Goal: Transaction & Acquisition: Book appointment/travel/reservation

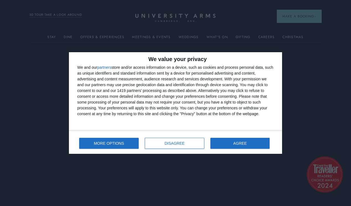
click at [118, 145] on span "MORE OPTIONS" at bounding box center [109, 144] width 30 height 4
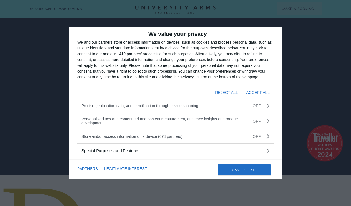
scroll to position [32, 0]
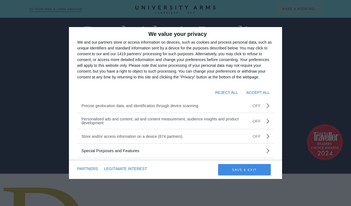
click at [248, 168] on button "SAVE & EXIT" at bounding box center [244, 169] width 53 height 11
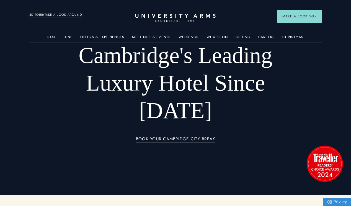
scroll to position [5, 0]
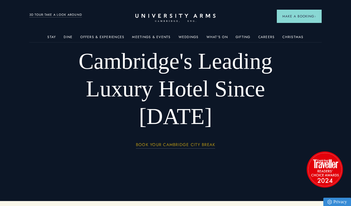
click at [182, 143] on link "BOOK YOUR CAMBRIDGE CITY BREAK" at bounding box center [175, 146] width 79 height 6
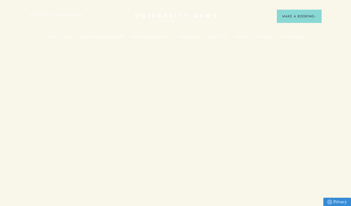
scroll to position [5, 0]
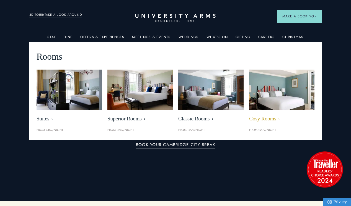
click at [267, 118] on span "Cosy Rooms" at bounding box center [281, 119] width 65 height 6
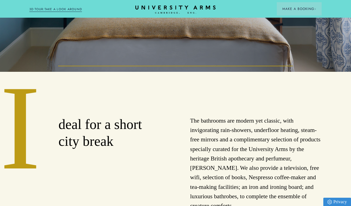
scroll to position [43, 0]
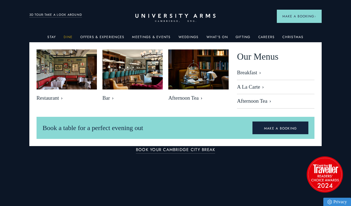
click at [71, 38] on link "Dine" at bounding box center [68, 38] width 9 height 7
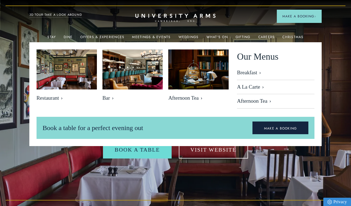
click at [22, 46] on img at bounding box center [175, 103] width 351 height 206
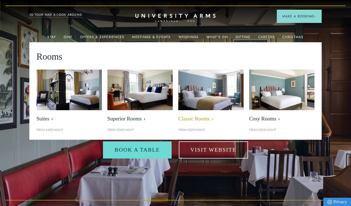
click at [198, 119] on span "Classic Rooms" at bounding box center [210, 119] width 65 height 6
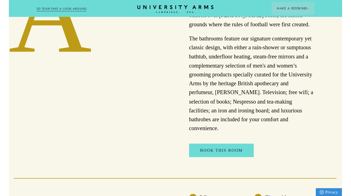
scroll to position [271, 0]
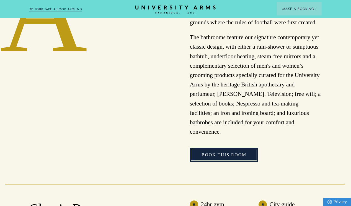
click at [211, 148] on link "Book This Room" at bounding box center [224, 155] width 68 height 14
